Goal: Task Accomplishment & Management: Manage account settings

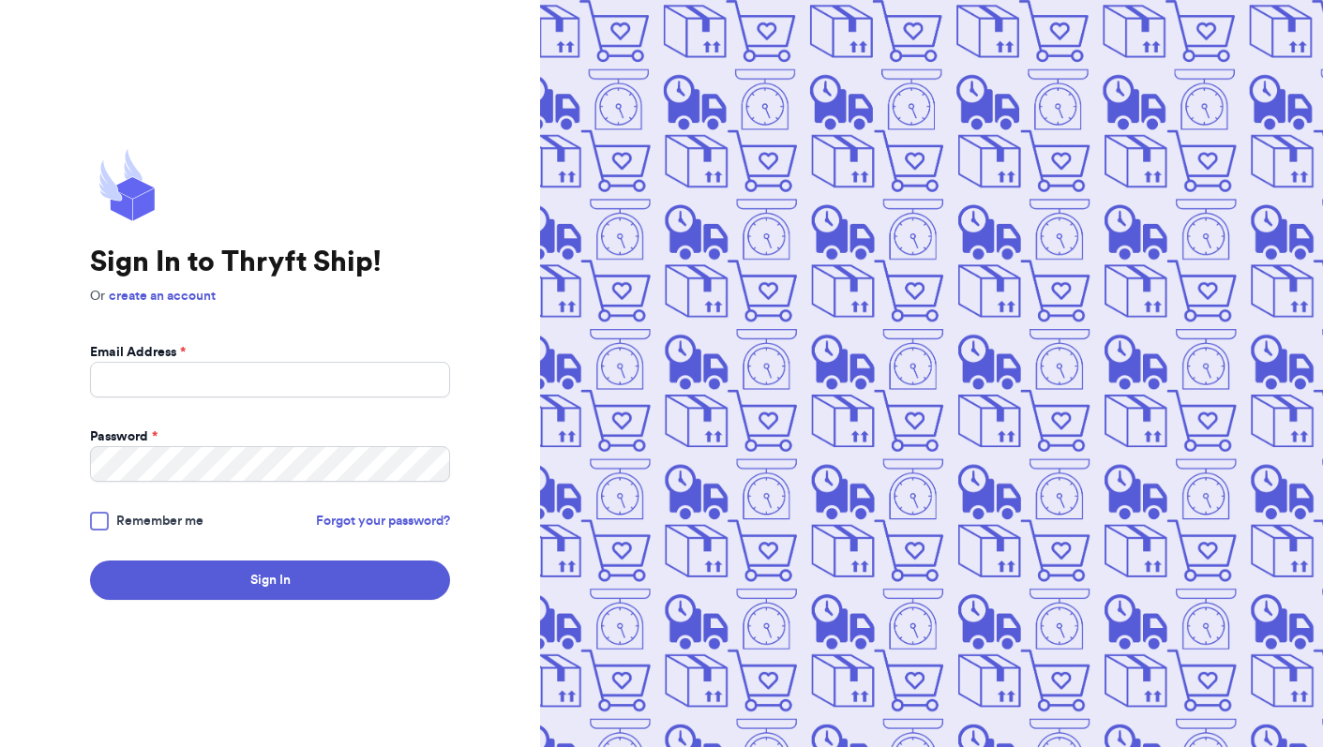
click at [193, 427] on body "Sign In to Thryft Ship! Or create an account Email Address * Password * Remembe…" at bounding box center [661, 373] width 1323 height 747
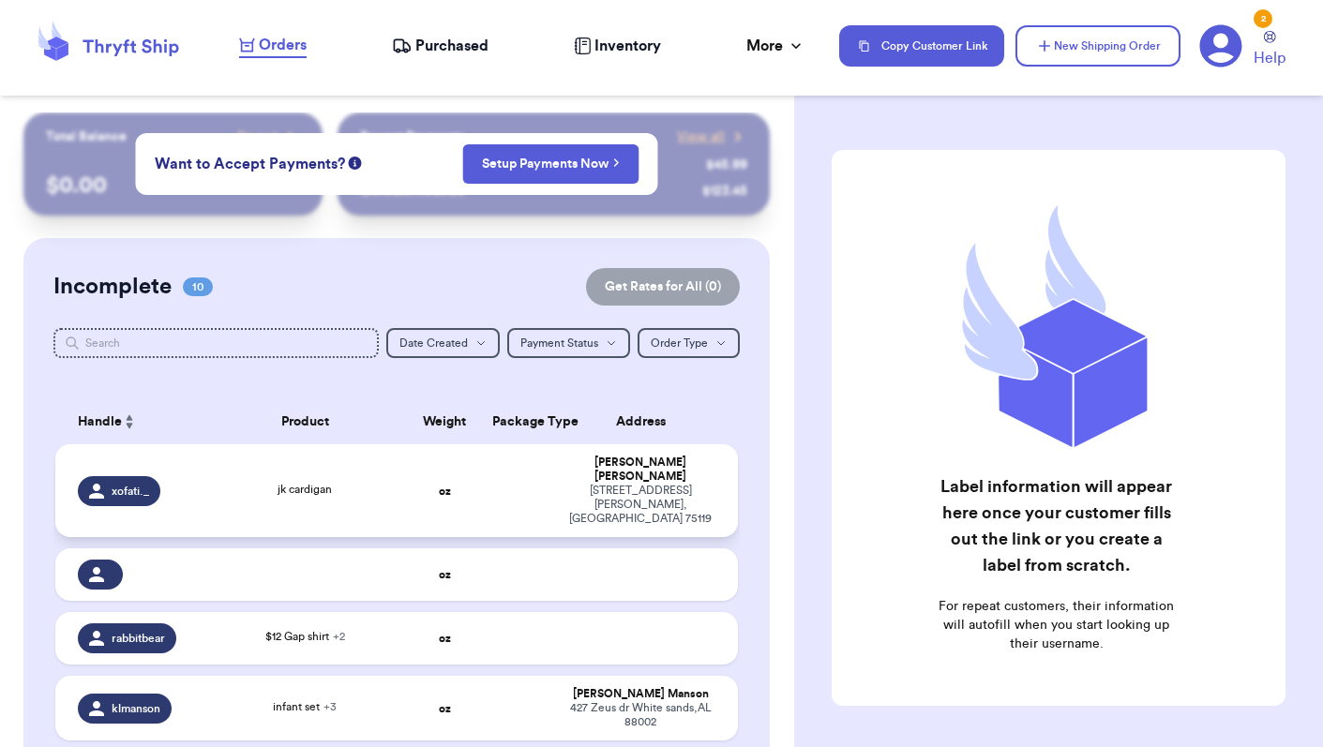
click at [203, 529] on td "jk cardigan" at bounding box center [305, 490] width 205 height 93
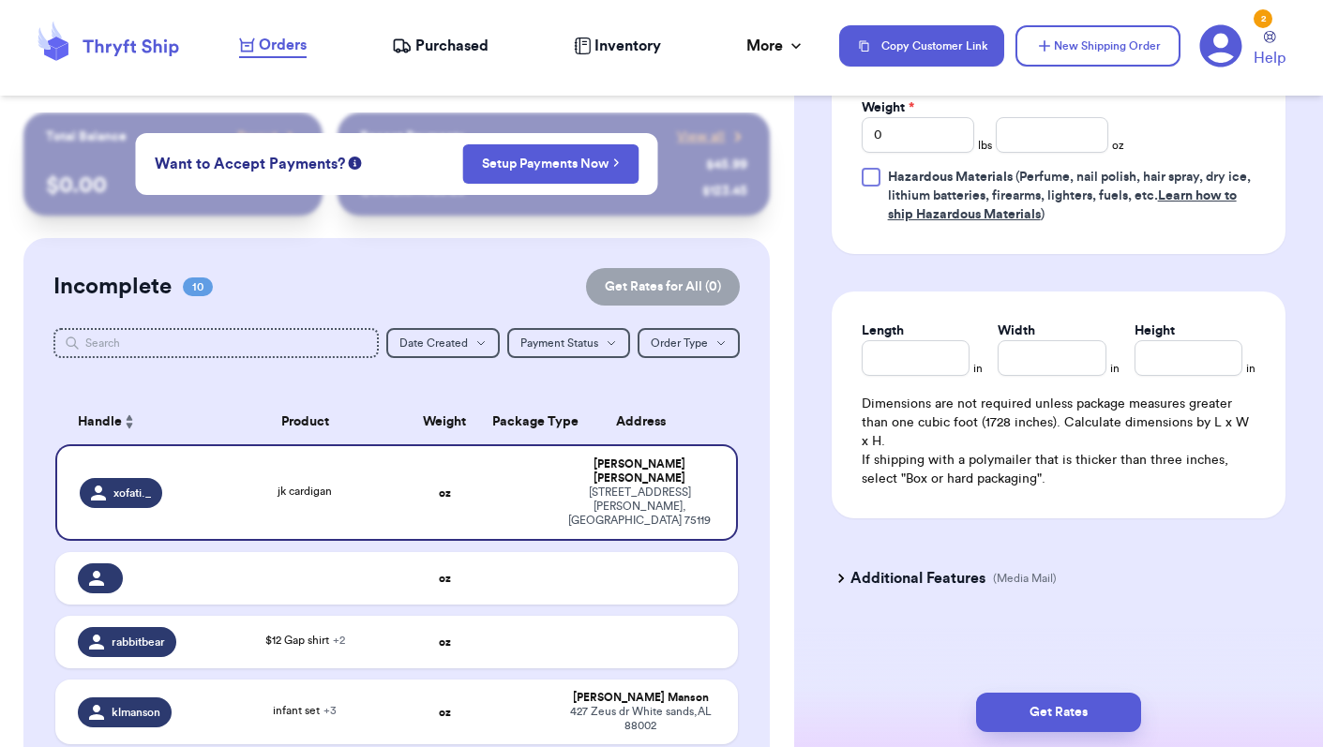
scroll to position [982, 0]
click at [892, 583] on h3 "Additional Features" at bounding box center [918, 578] width 135 height 23
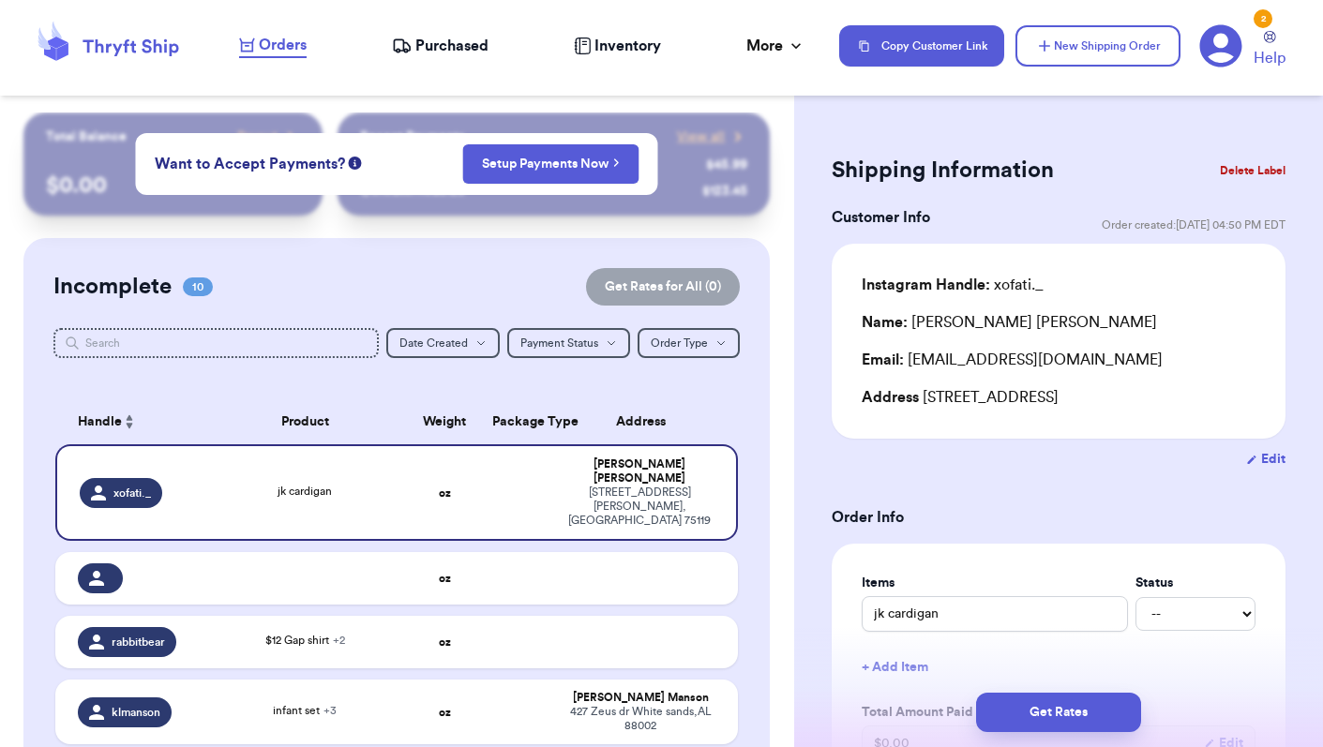
scroll to position [0, 0]
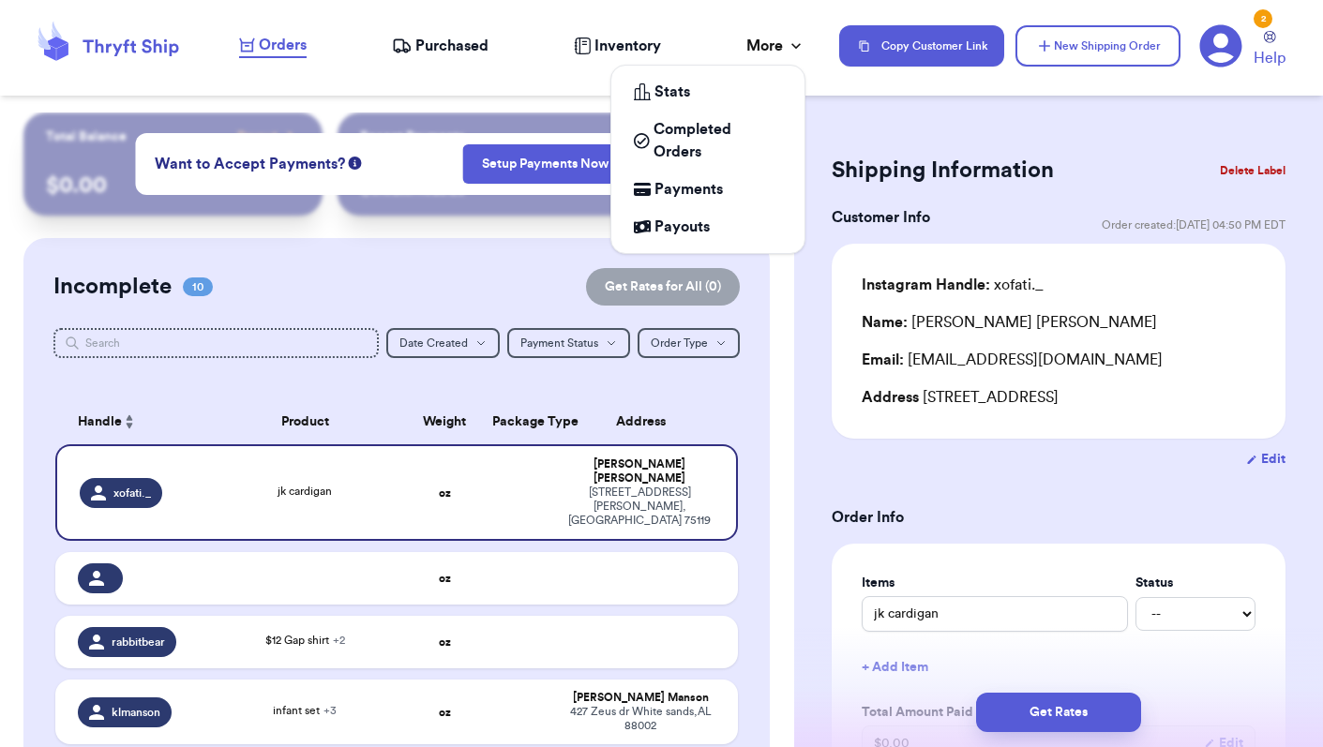
click at [766, 51] on div "More" at bounding box center [775, 46] width 59 height 23
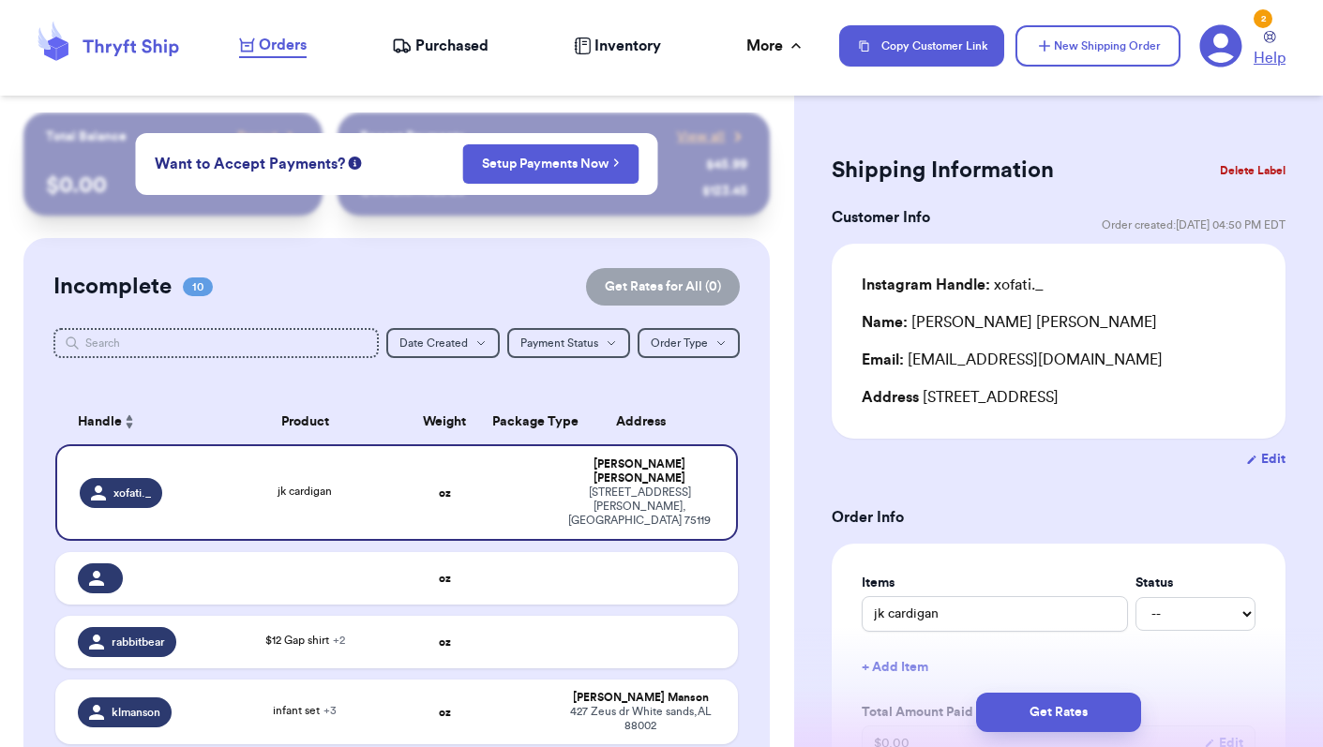
click at [1274, 38] on icon at bounding box center [1270, 37] width 12 height 12
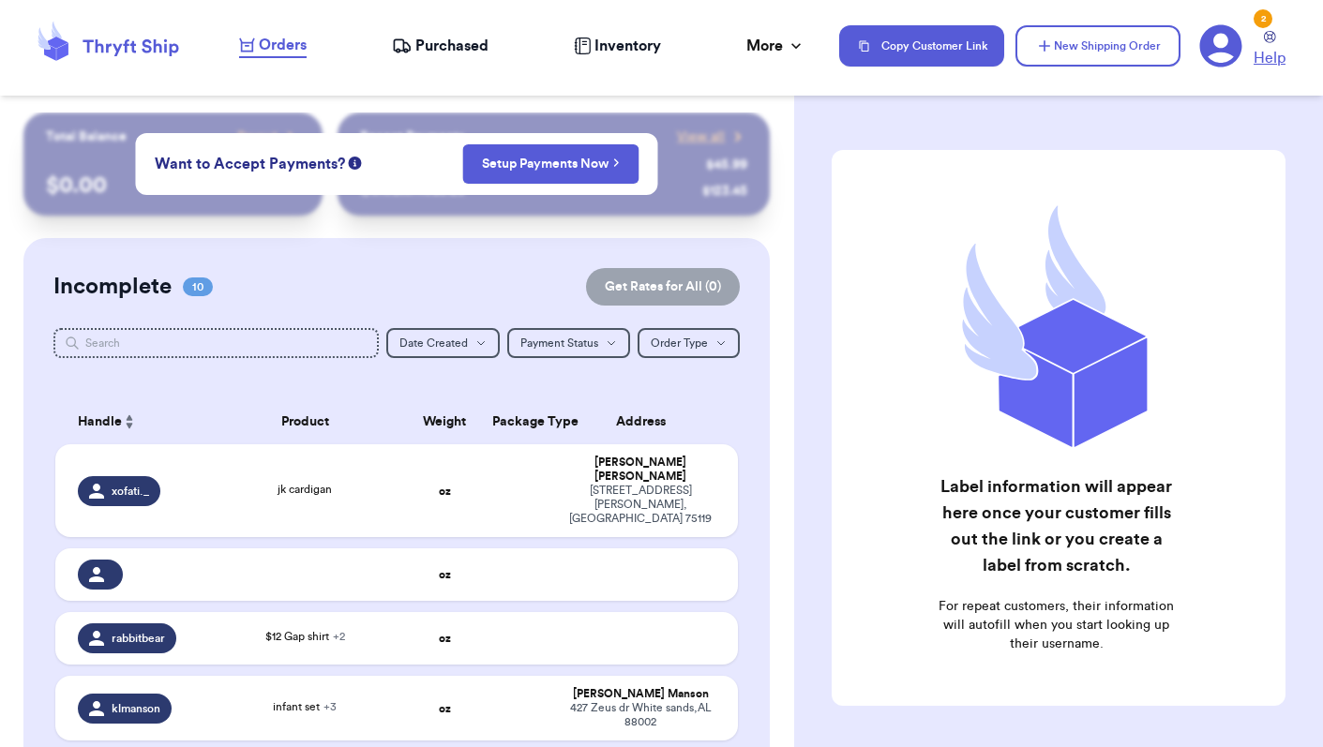
click at [1269, 40] on icon at bounding box center [1270, 37] width 12 height 12
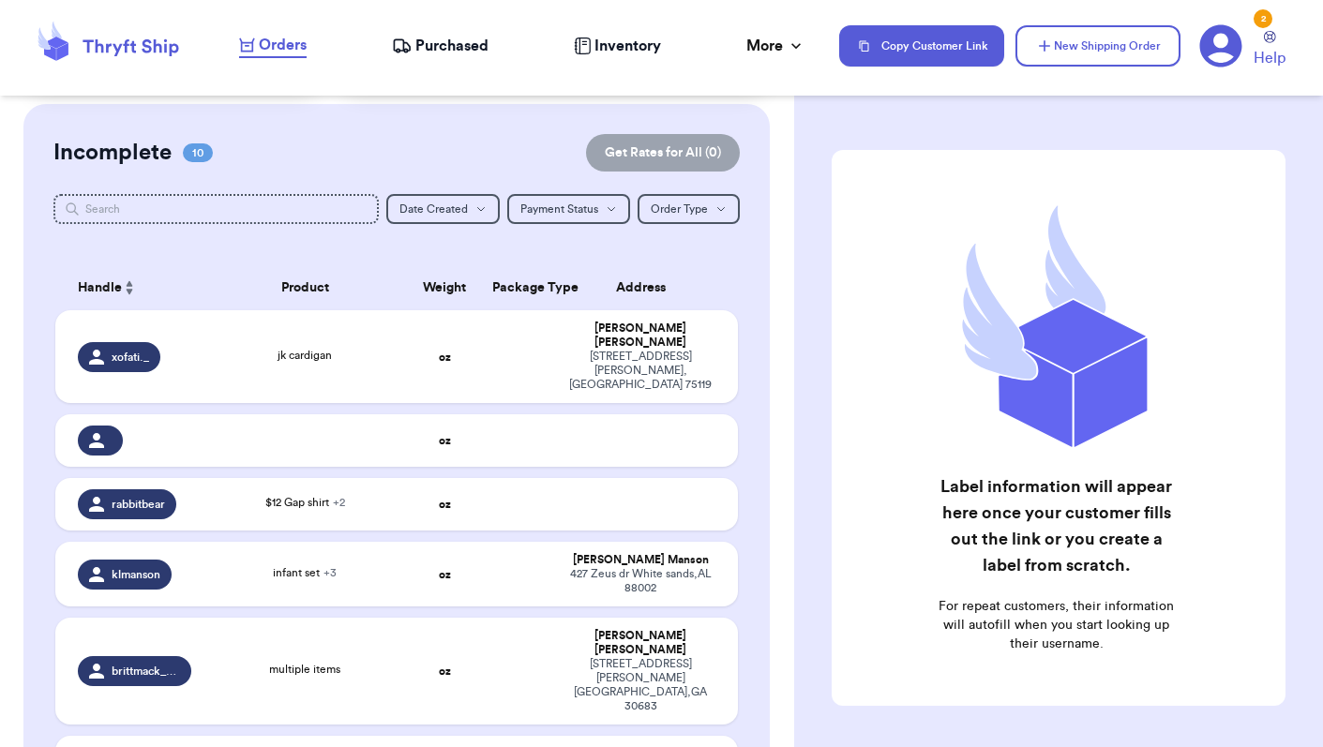
scroll to position [135, 0]
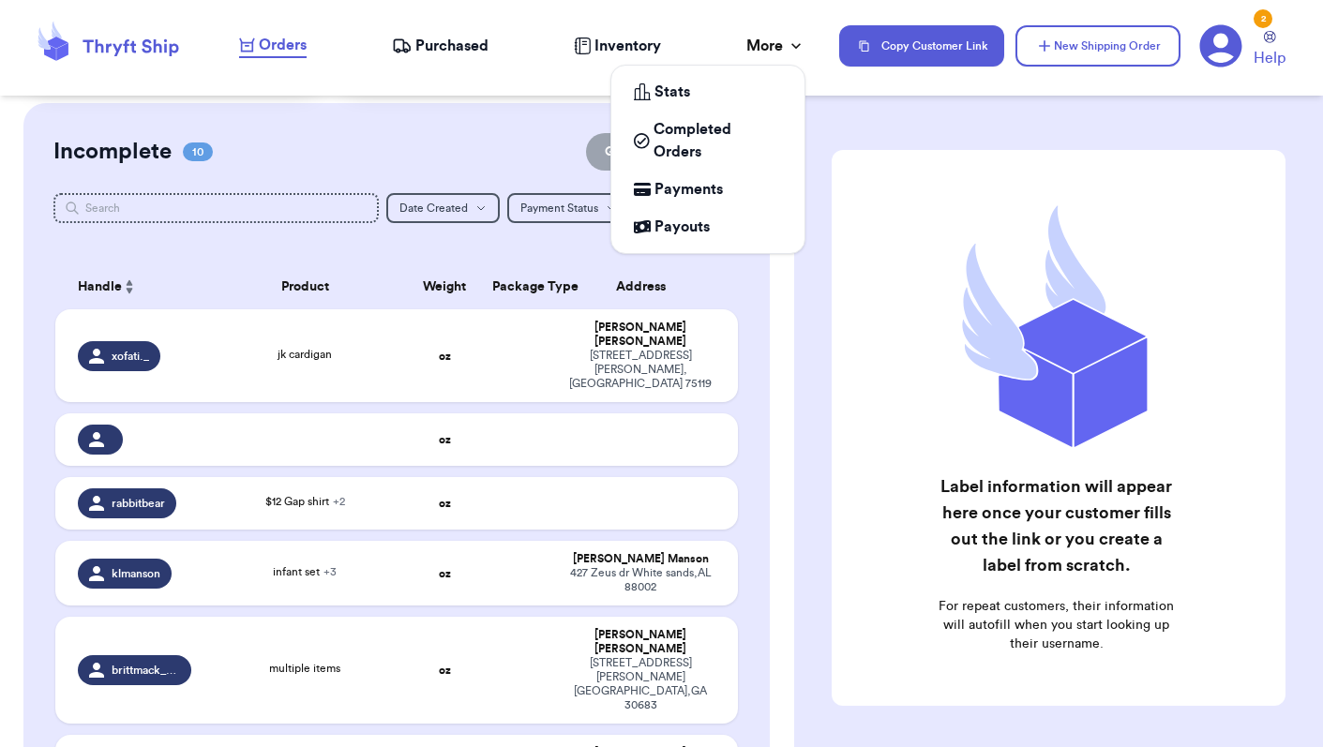
click at [770, 42] on div "More" at bounding box center [775, 46] width 59 height 23
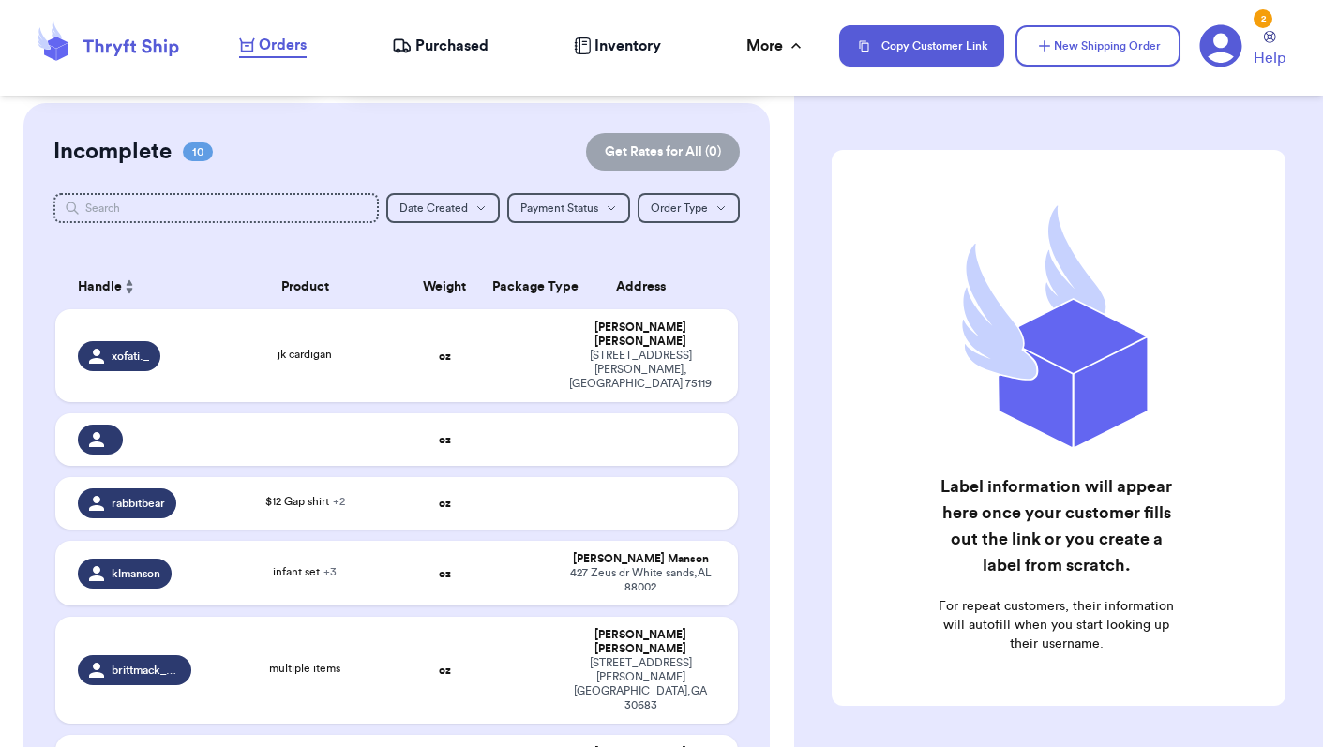
click at [1225, 49] on icon at bounding box center [1221, 46] width 42 height 42
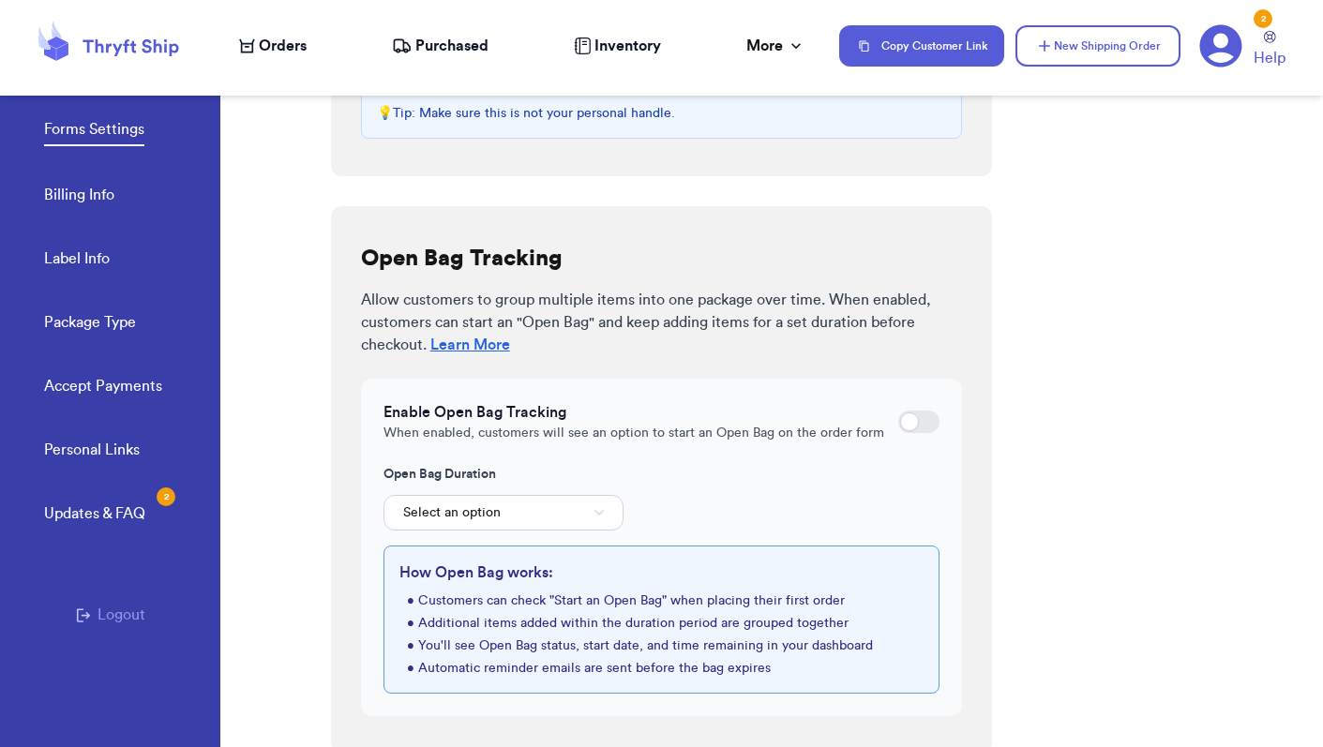
scroll to position [552, 0]
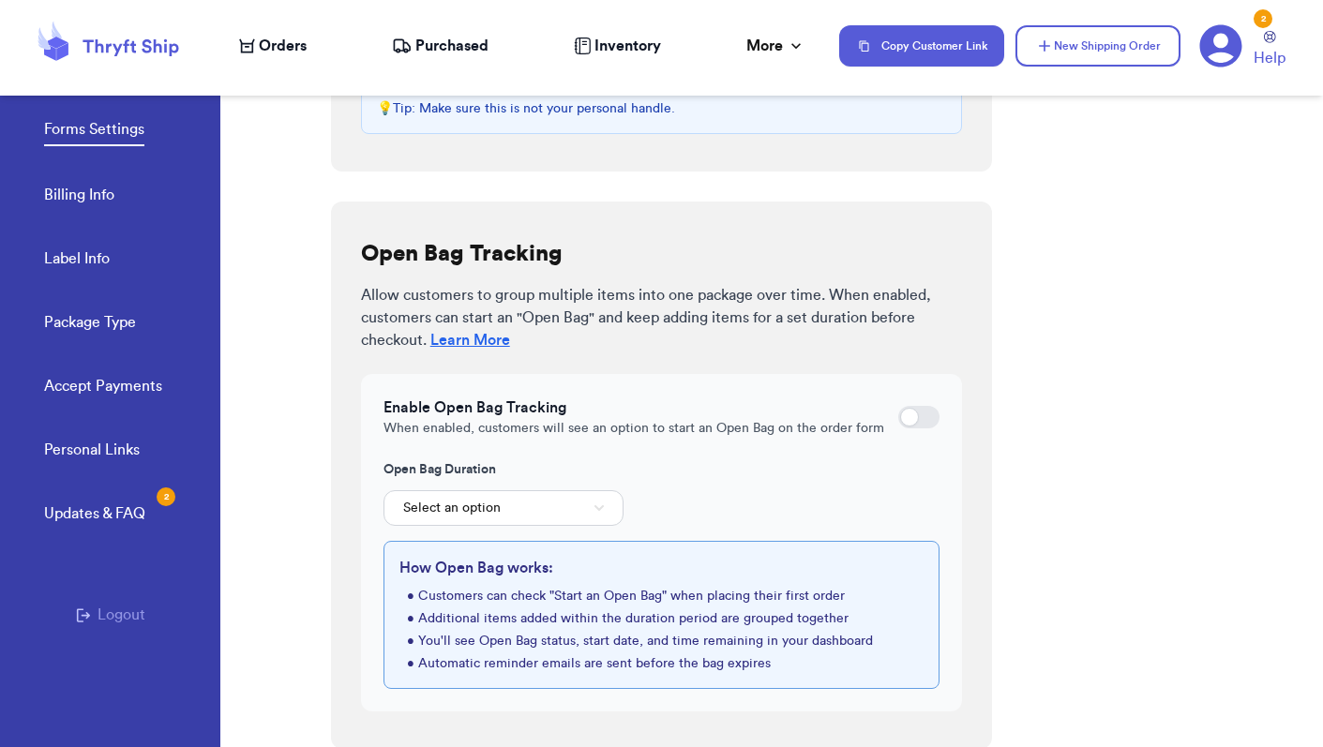
click at [917, 417] on div at bounding box center [909, 417] width 19 height 19
click at [898, 417] on input "checkbox" at bounding box center [897, 417] width 1 height 1
checkbox input "true"
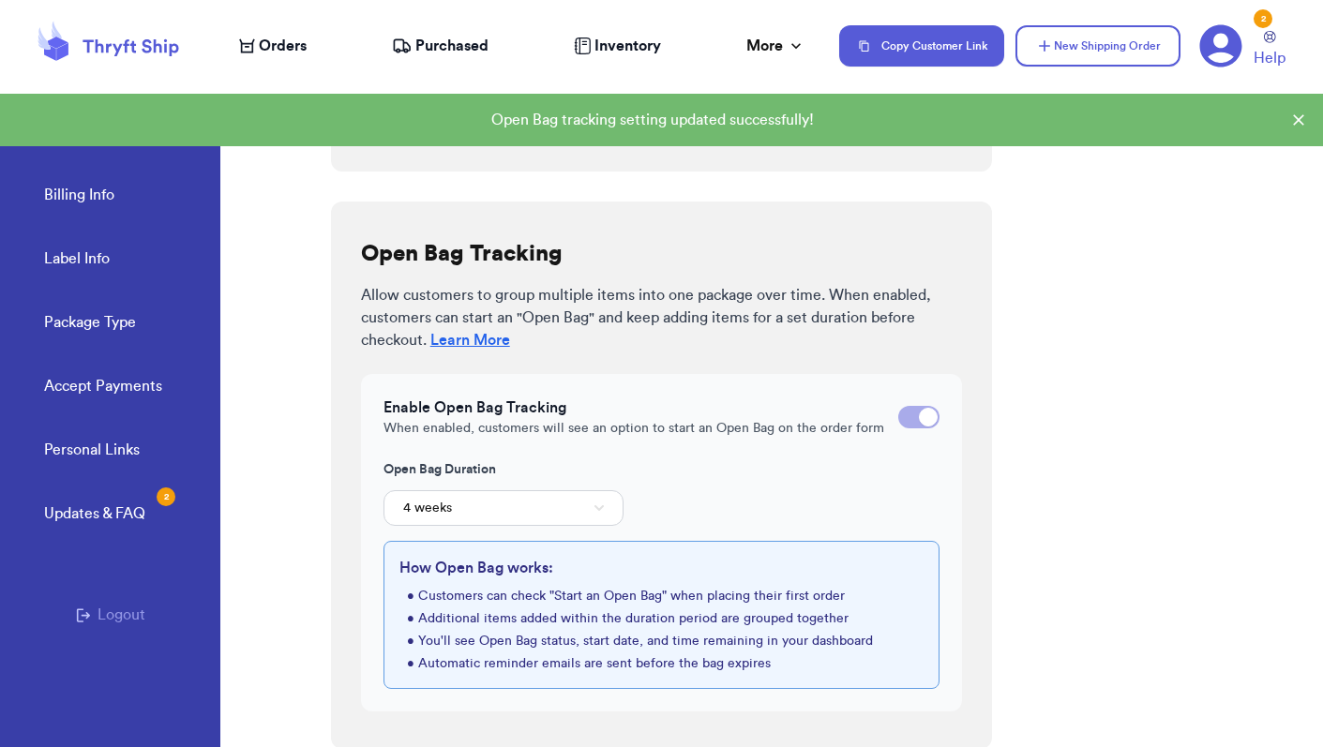
click at [565, 510] on button "4 weeks" at bounding box center [504, 508] width 240 height 36
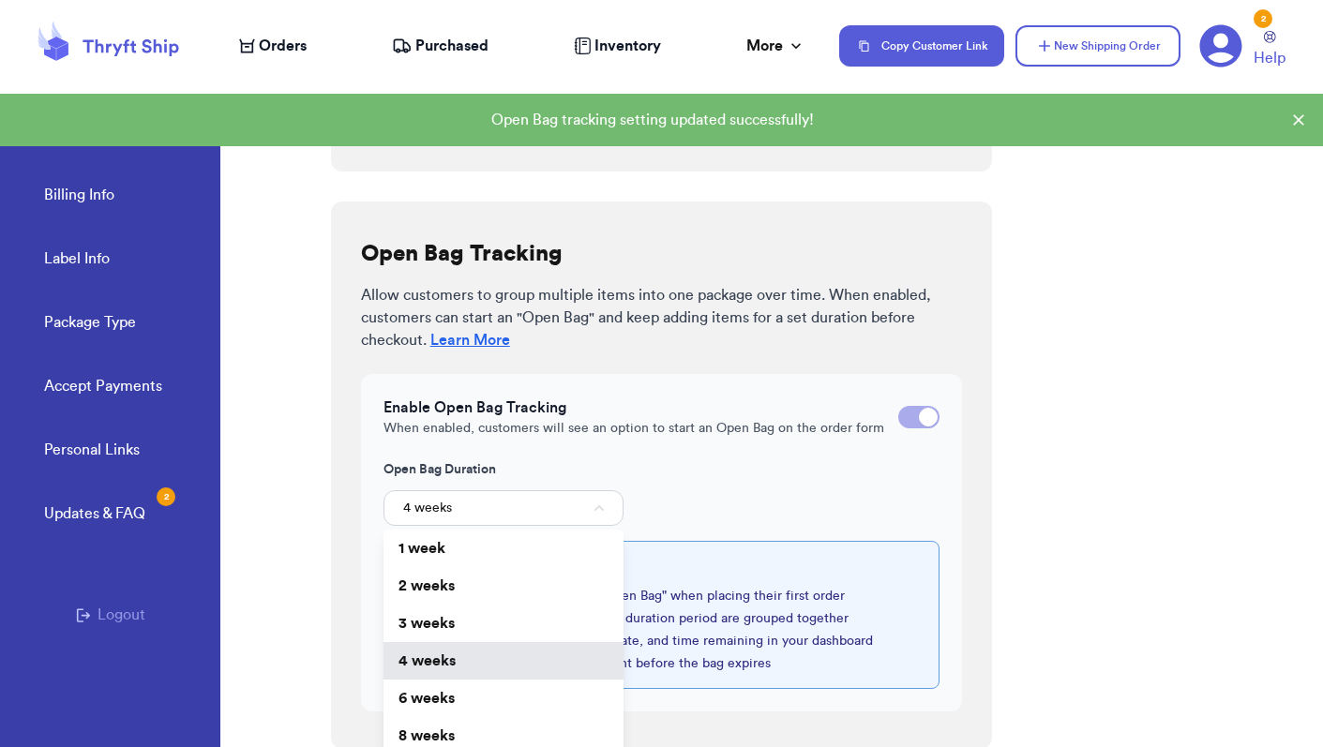
click at [765, 519] on div "Open Bag Duration 4 weeks 1 week 2 weeks 3 weeks 4 weeks 6 weeks 8 weeks" at bounding box center [662, 493] width 557 height 66
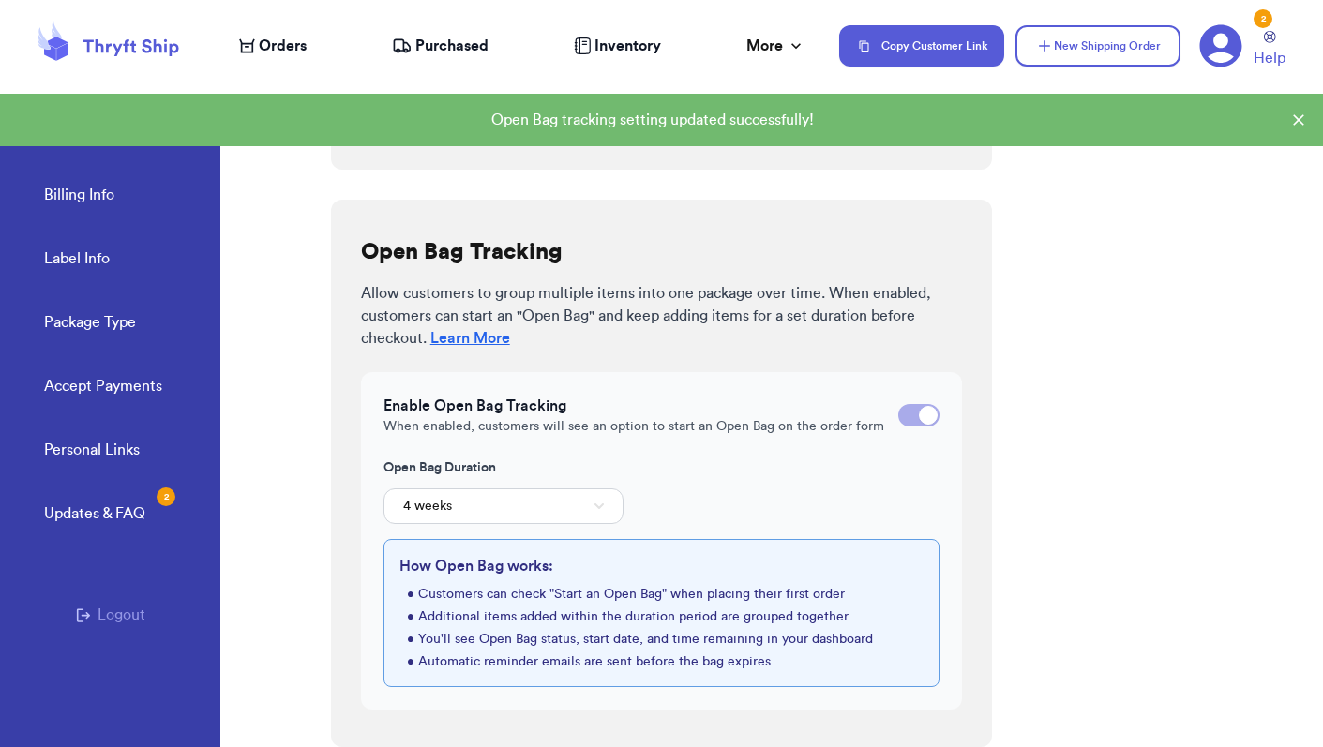
scroll to position [555, 0]
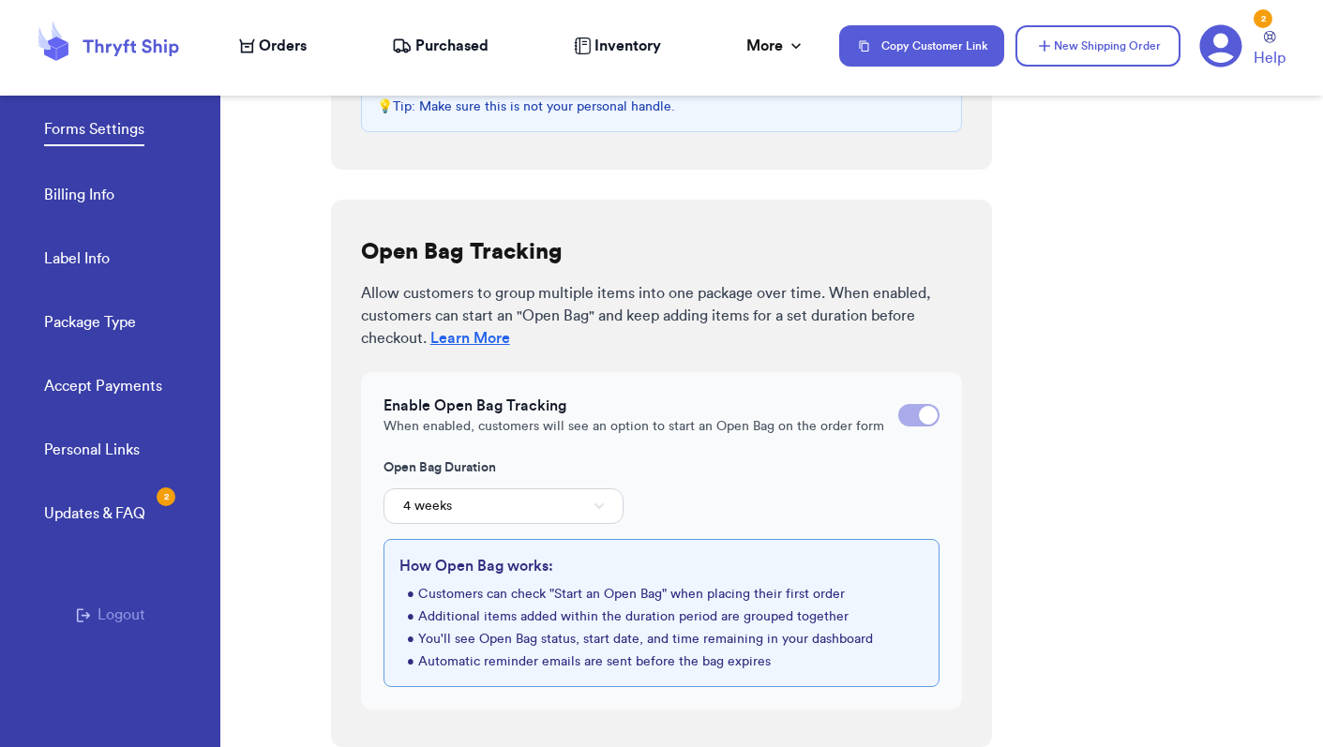
click at [1017, 573] on div "Form Settings Configure how your customer order forms behave and what options a…" at bounding box center [827, 407] width 992 height 682
click at [280, 42] on span "Orders" at bounding box center [283, 46] width 48 height 23
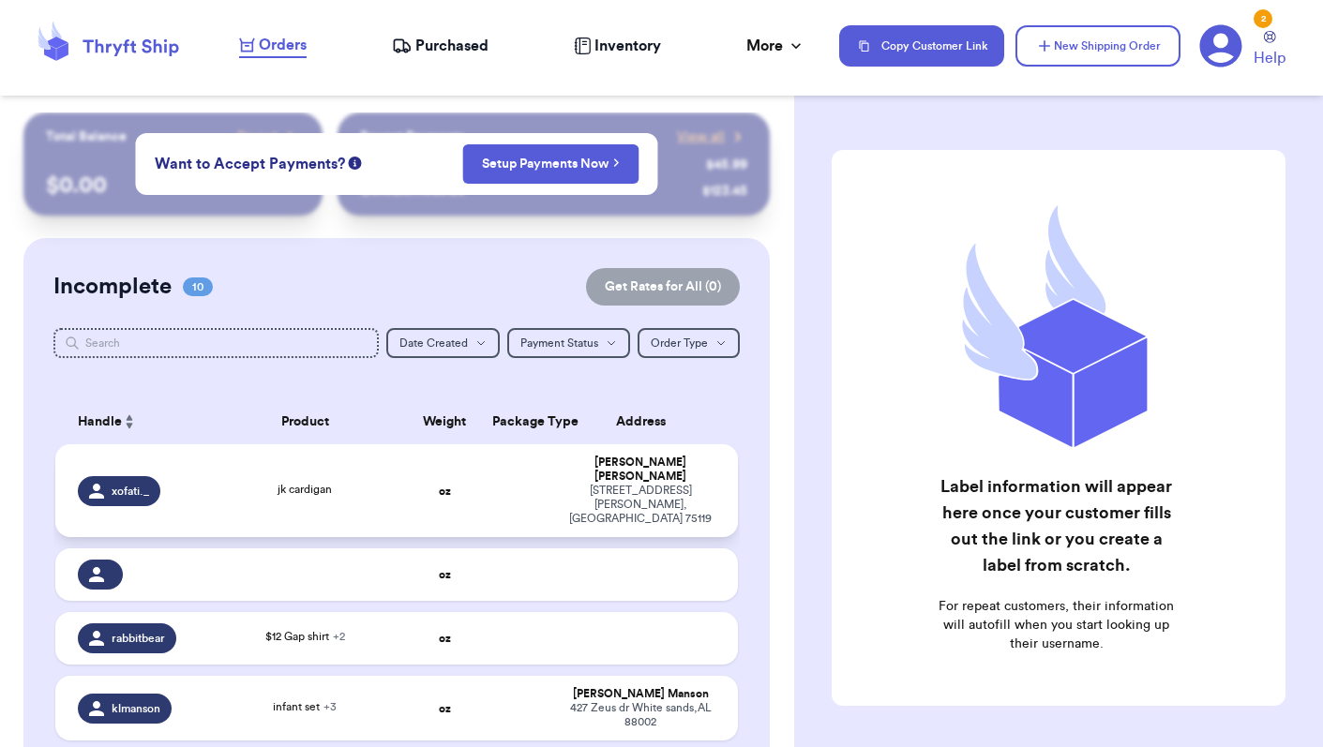
click at [243, 495] on div "jk cardigan" at bounding box center [305, 491] width 183 height 21
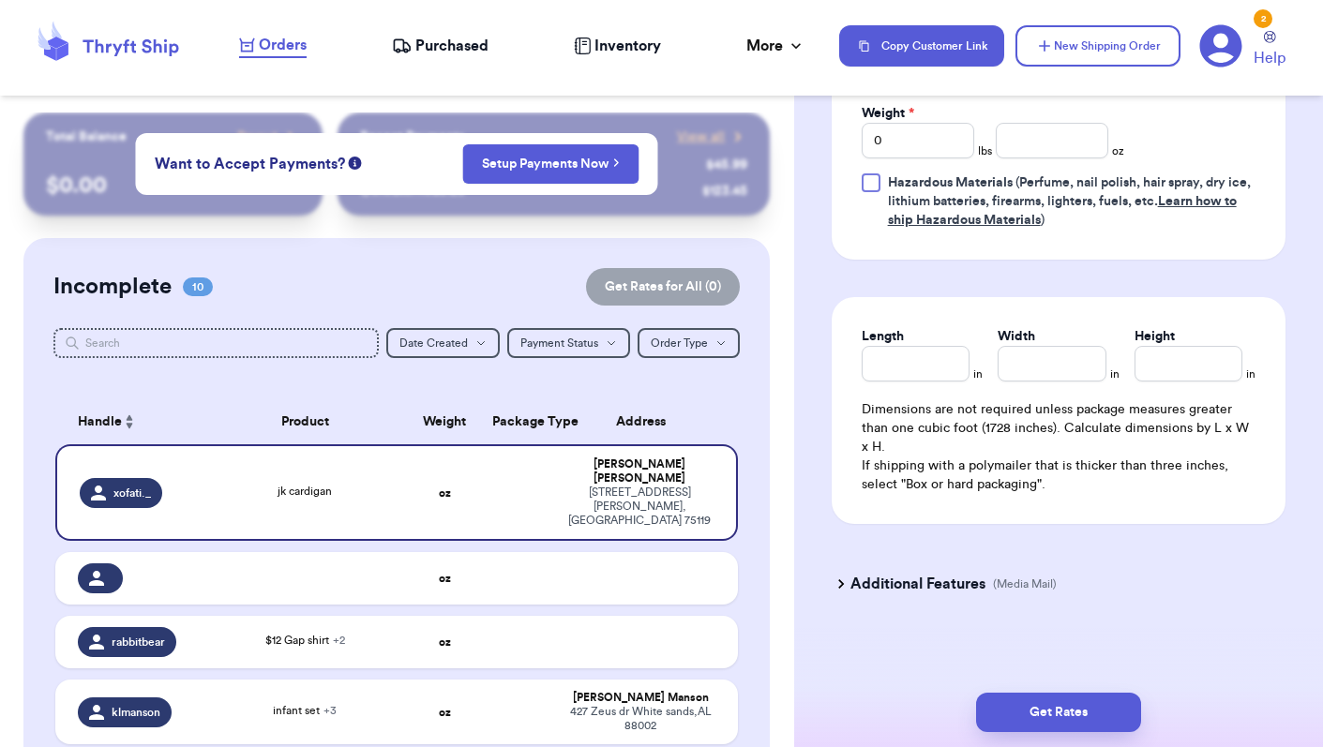
scroll to position [1067, 0]
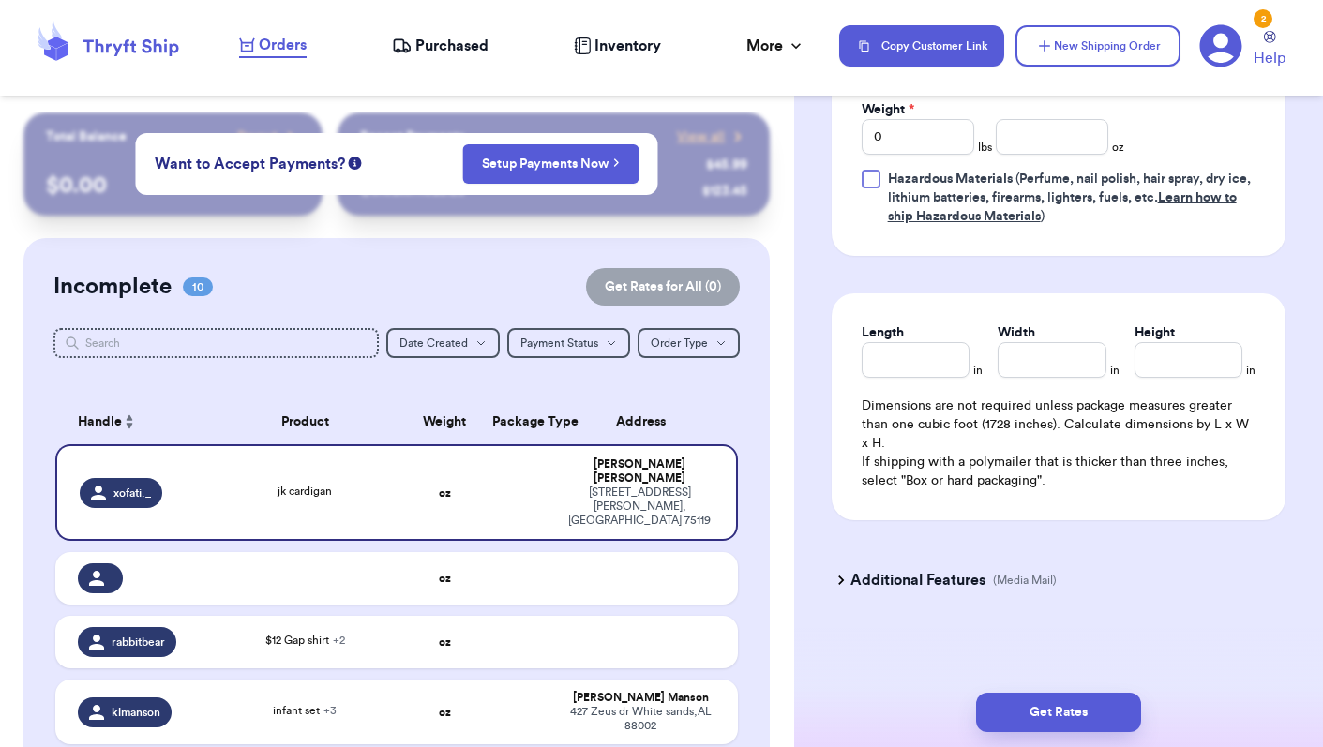
click at [901, 587] on h3 "Additional Features" at bounding box center [918, 580] width 135 height 23
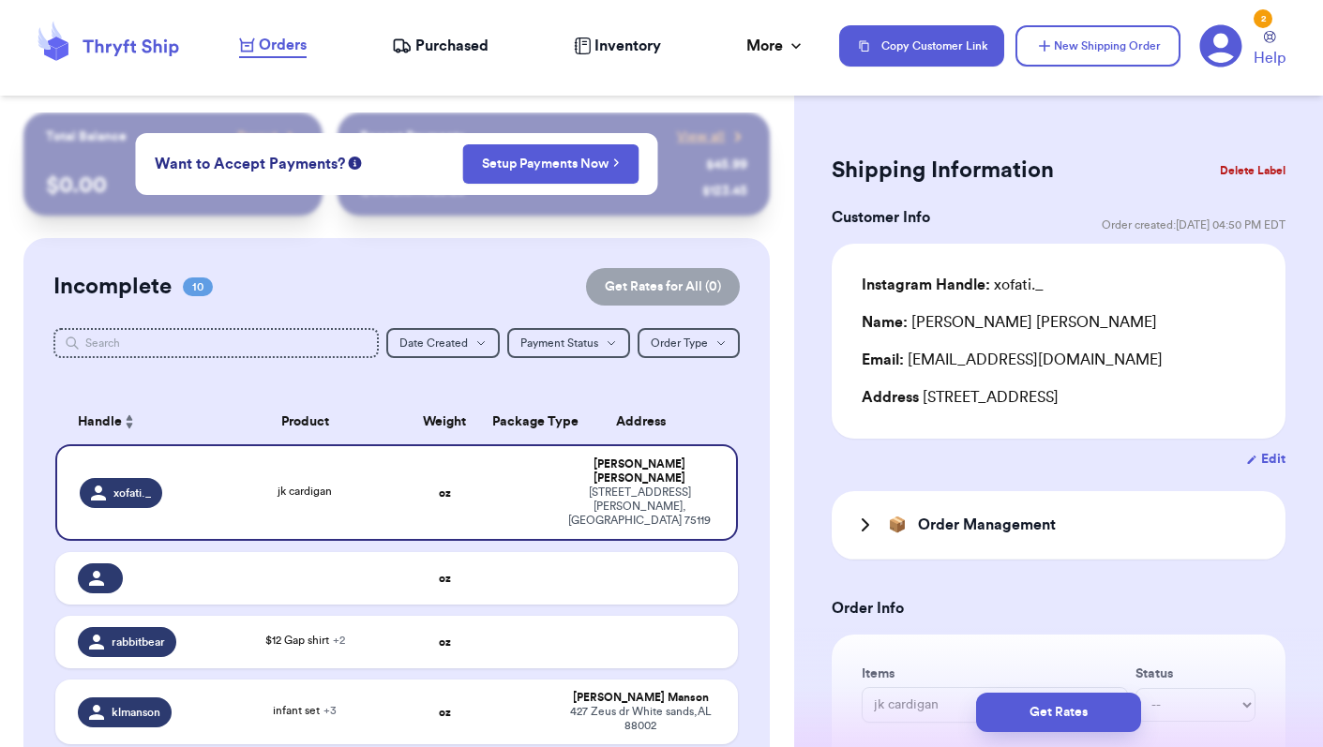
scroll to position [0, 0]
click at [866, 534] on icon at bounding box center [865, 525] width 23 height 23
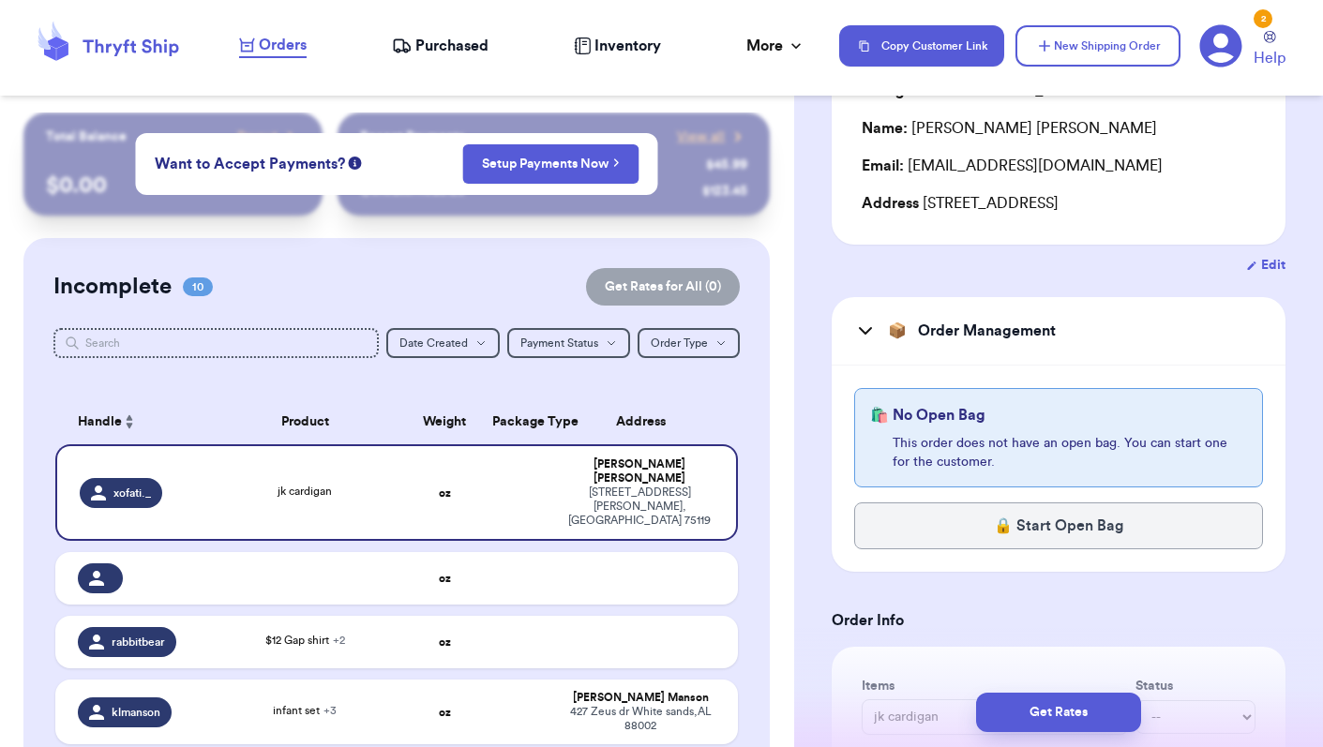
scroll to position [214, 0]
